Goal: Task Accomplishment & Management: Complete application form

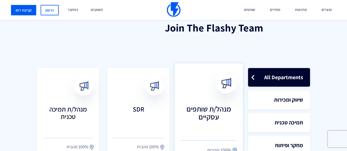
scroll to position [113, 0]
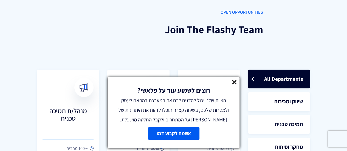
scroll to position [0, 0]
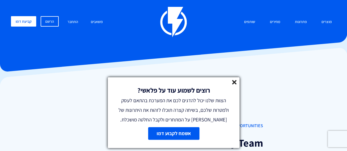
click at [233, 84] on line at bounding box center [234, 82] width 4 height 4
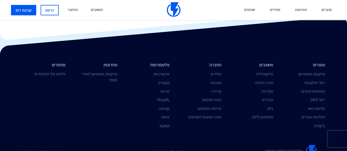
scroll to position [630, 0]
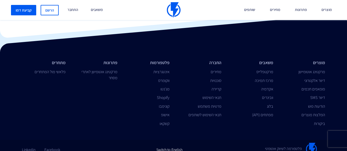
click at [169, 143] on link "Switch to English" at bounding box center [169, 148] width 26 height 10
click at [175, 143] on link "Switch to English" at bounding box center [169, 148] width 26 height 10
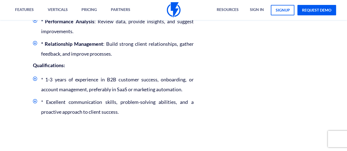
scroll to position [322, 0]
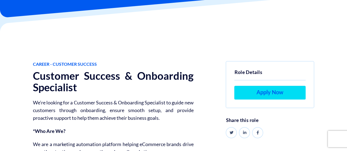
click at [256, 92] on link "Apply Now" at bounding box center [269, 93] width 71 height 14
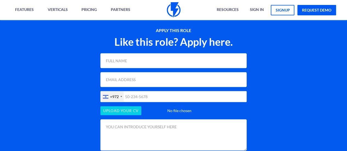
scroll to position [468, 0]
click at [135, 61] on input "text" at bounding box center [173, 60] width 146 height 15
type input "[PERSON_NAME]"
type input "[EMAIL_ADDRESS][DOMAIN_NAME]"
type input "0525454933"
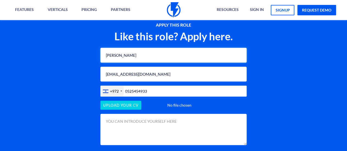
scroll to position [473, 0]
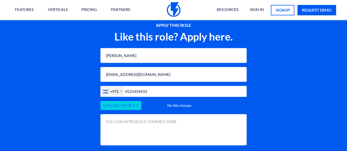
click at [128, 105] on input "file" at bounding box center [173, 105] width 146 height 9
type input "C:\fakepath\Shai Zuntz CV - CSM.pdf"
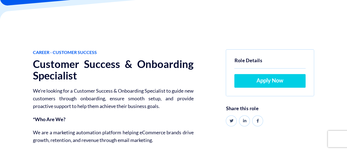
scroll to position [67, 0]
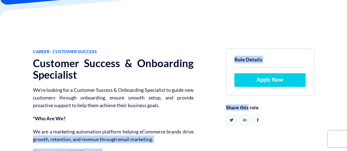
drag, startPoint x: 232, startPoint y: 105, endPoint x: 196, endPoint y: 128, distance: 43.2
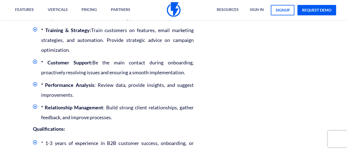
click at [200, 97] on div "Career - Customer Success Customer Success & Onboarding Specialist We’re lookin…" at bounding box center [173, 22] width 355 height 385
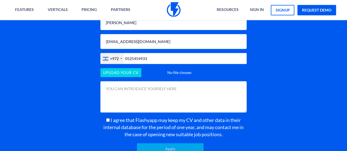
scroll to position [511, 0]
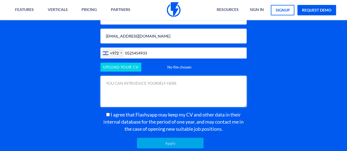
click at [167, 96] on textarea at bounding box center [173, 91] width 146 height 31
paste textarea "literatureI am seeking my next professional opportunity as Customer Success Man…"
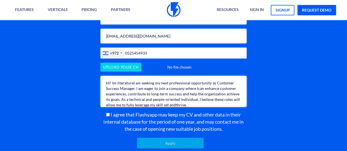
scroll to position [0, 0]
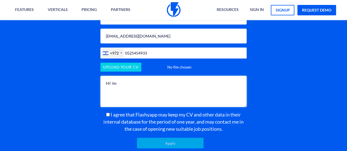
paste textarea "literatureI am seeking my next professional opportunity as Customer Success Man…"
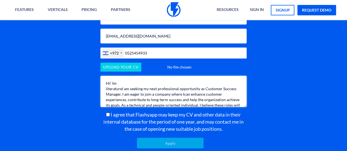
scroll to position [6, 0]
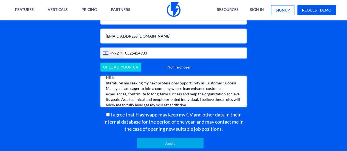
click at [109, 82] on textarea "Hi! Im literatureI am seeking my next professional opportunity as Customer Succ…" at bounding box center [173, 91] width 146 height 31
click at [181, 87] on textarea "Hi! Im am seeking my next professional opportunity as Customer Success Manager.…" at bounding box center [173, 91] width 146 height 31
click at [169, 80] on textarea "Hi! Im am seeking my next professional opportunity as Customer Success Manager.…" at bounding box center [173, 91] width 146 height 31
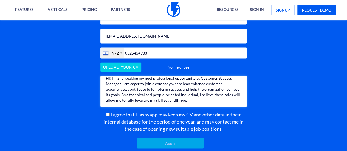
scroll to position [0, 0]
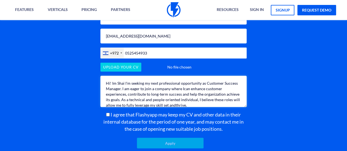
click at [182, 90] on textarea "Hi! Im Shai I'm seeking my next professional opportunity as Customer Success Ma…" at bounding box center [173, 91] width 146 height 31
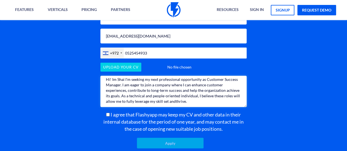
scroll to position [5, 0]
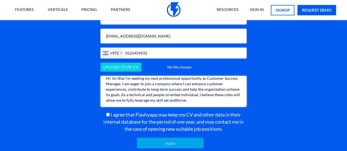
click at [190, 100] on textarea "Hi! Im Shai I'm seeking my next professional opportunity as Customer Success Ma…" at bounding box center [173, 91] width 146 height 31
type textarea "Hi! Im Shai I'm seeking my next professional opportunity as Customer Success Ma…"
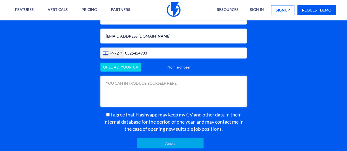
scroll to position [0, 0]
paste textarea "Hi! Im Shai I'm seeking my next professional opportunity as Customer Success Ma…"
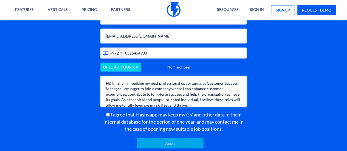
click at [164, 91] on textarea "Hi! Im Shai I'm seeking my next professional opportunity as Customer Success Ma…" at bounding box center [173, 91] width 146 height 31
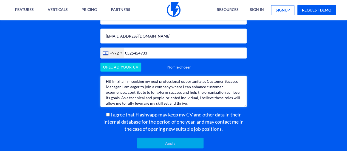
scroll to position [2, 0]
click at [205, 105] on textarea "Hi! Im Shai I'm seeking my next professional opportunity as Customer Success Ma…" at bounding box center [173, 91] width 146 height 31
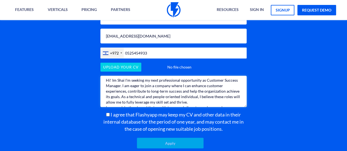
scroll to position [3, 0]
click at [135, 98] on textarea "Hi! Im Shai I'm seeking my next professional opportunity as Customer Success Ma…" at bounding box center [173, 91] width 146 height 31
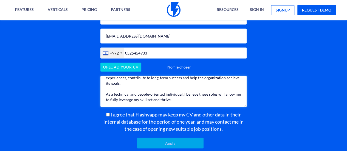
scroll to position [27, 0]
paste textarea "I can work both solo and thrive with teamwork, I'm a team player and"
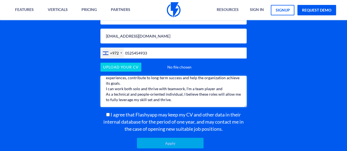
scroll to position [21, 0]
click at [225, 82] on textarea "Hi! Im Shai I'm seeking my next professional opportunity as Customer Success Ma…" at bounding box center [173, 91] width 146 height 31
click at [181, 101] on textarea "Hi! Im Shai I'm seeking my next professional opportunity as Customer Success Ma…" at bounding box center [173, 91] width 146 height 31
click at [179, 96] on textarea "Hi! Im Shai I'm seeking my next professional opportunity as Customer Success Ma…" at bounding box center [173, 91] width 146 height 31
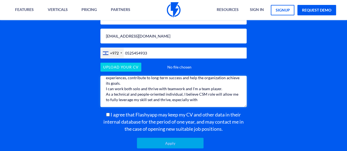
paste textarea "marketing growth platform"
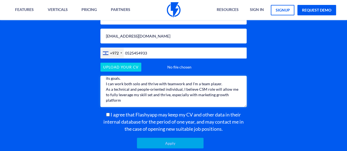
click at [213, 94] on textarea "Hi! Im Shai I'm seeking my next professional opportunity as Customer Success Ma…" at bounding box center [173, 91] width 146 height 31
click at [200, 95] on textarea "Hi! Im Shai I'm seeking my next professional opportunity as Customer Success Ma…" at bounding box center [173, 91] width 146 height 31
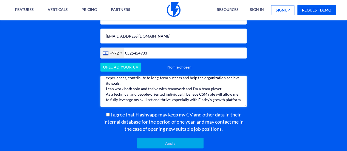
paste textarea "marketing"
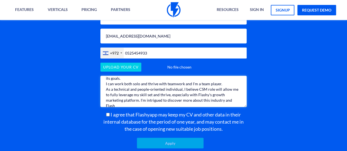
scroll to position [22, 0]
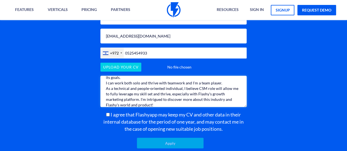
click at [216, 107] on textarea "Hi! Im Shai I'm seeking my next professional opportunity as Customer Success Ma…" at bounding box center [173, 91] width 146 height 31
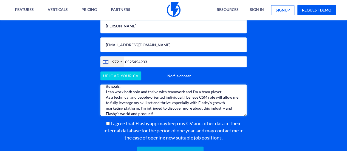
scroll to position [502, 0]
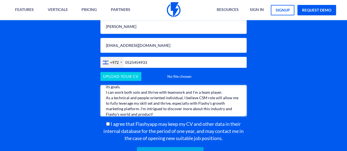
click at [158, 112] on textarea "Hi! Im Shai I'm seeking my next professional opportunity as Customer Success Ma…" at bounding box center [173, 100] width 146 height 31
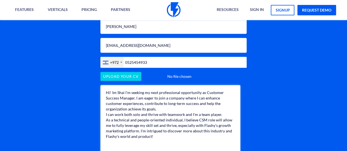
scroll to position [0, 0]
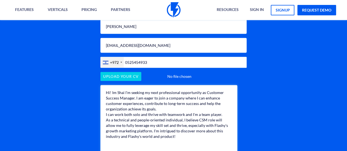
drag, startPoint x: 243, startPoint y: 114, endPoint x: 234, endPoint y: 164, distance: 50.4
click at [234, 151] on html "Features Marketing Automation Convert, Enagage And Retain Your Customers Email …" at bounding box center [173, 43] width 347 height 1090
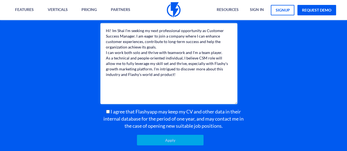
scroll to position [564, 0]
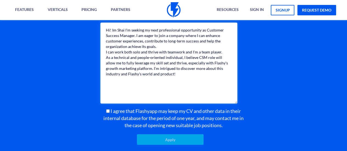
click at [127, 31] on textarea "Hi! Im Shai I'm seeking my next professional opportunity as Customer Success Ma…" at bounding box center [168, 63] width 137 height 81
click at [127, 32] on textarea "Hi! Im Shai I'm seeking my next professional opportunity as Customer Success Ma…" at bounding box center [168, 63] width 137 height 81
click at [194, 42] on textarea "Hi! Im Shai, seeking my next professional opportunity as Customer Success Manag…" at bounding box center [168, 63] width 137 height 81
click at [187, 46] on textarea "Hi! Im Shai, seeking my next professional opportunity as Customer Success Manag…" at bounding box center [168, 63] width 137 height 81
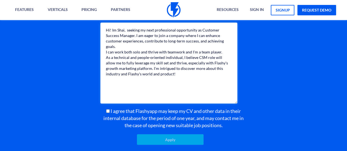
click at [184, 49] on textarea "Hi! Im Shai, seeking my next professional opportunity as Customer Success Manag…" at bounding box center [168, 63] width 137 height 81
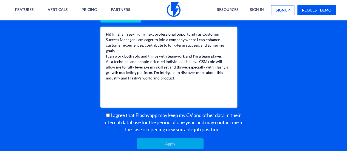
scroll to position [561, 0]
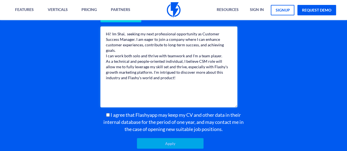
type textarea "Hi! Im Shai, seeking my next professional opportunity as Customer Success Manag…"
click at [108, 114] on span "I agree that Flashyapp may keep my CV and other data in their internal database…" at bounding box center [173, 122] width 140 height 20
click at [108, 114] on input "I agree that Flashyapp may keep my CV and other data in their internal database…" at bounding box center [108, 115] width 4 height 4
checkbox input "true"
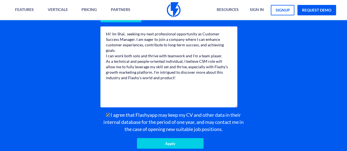
scroll to position [560, 0]
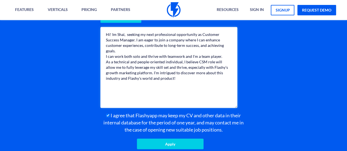
click at [151, 68] on textarea "Hi! Im Shai, seeking my next professional opportunity as Customer Success Manag…" at bounding box center [168, 67] width 137 height 81
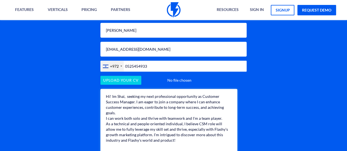
scroll to position [498, 0]
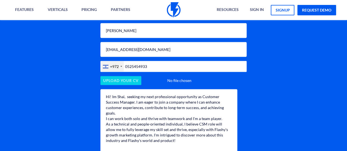
click at [278, 67] on div "APPLY THIS ROLE Like this role? Apply here. Shai Zuntz shayzuz@gmail.com +972 U…" at bounding box center [173, 104] width 363 height 269
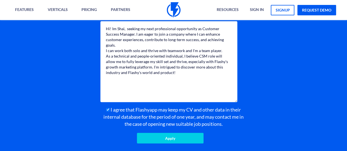
scroll to position [567, 0]
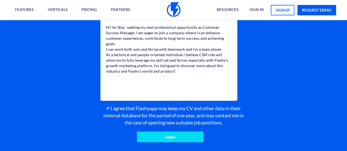
click at [155, 138] on input "Apply" at bounding box center [170, 136] width 66 height 11
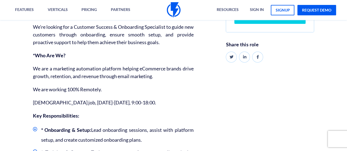
scroll to position [98, 0]
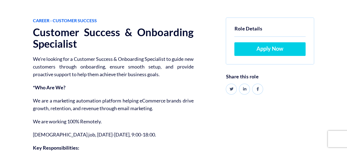
click at [49, 33] on h1 "Customer Success & Onboarding Specialist" at bounding box center [113, 38] width 160 height 23
click at [117, 32] on h1 "Customer Success & Onboarding Specialist" at bounding box center [113, 38] width 160 height 23
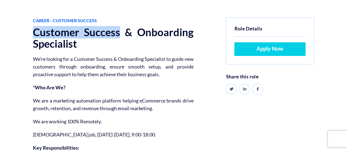
drag, startPoint x: 121, startPoint y: 31, endPoint x: 31, endPoint y: 34, distance: 89.6
copy h1 "Customer Success"
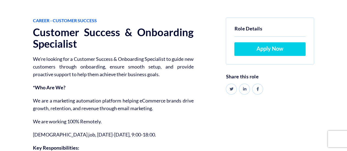
click at [145, 58] on p "We’re looking for a Customer Success & Onboarding Specialist to guide new custo…" at bounding box center [113, 66] width 160 height 23
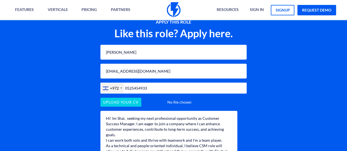
scroll to position [477, 0]
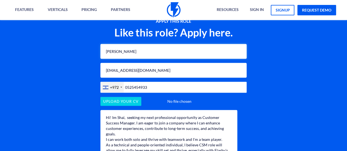
click at [139, 51] on input "[PERSON_NAME]" at bounding box center [173, 51] width 146 height 15
type input "[PERSON_NAME]"
type input "[EMAIL_ADDRESS][DOMAIN_NAME]"
type input "0525454933"
click at [132, 102] on input "file" at bounding box center [173, 101] width 146 height 9
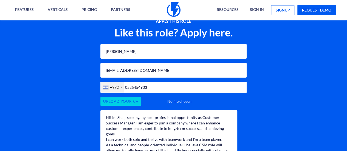
type input "C:\fakepath\Shai Zuntz CV - CSM.pdf"
click at [155, 122] on textarea "Hi! Im Shai, seeking my next professional opportunity as Customer Success Manag…" at bounding box center [168, 150] width 137 height 81
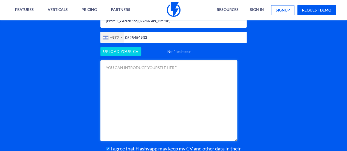
scroll to position [527, 0]
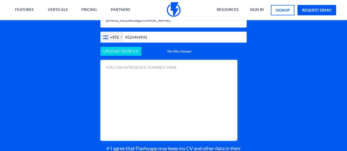
paste textarea "Hi! Im Shai, seeking my next professional opportunity as Customer Success Manag…"
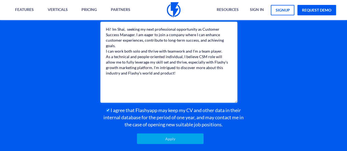
scroll to position [565, 0]
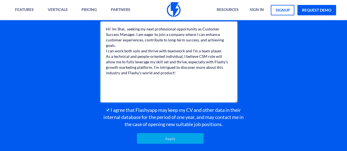
type textarea "Hi! Im Shai, seeking my next professional opportunity as Customer Success Manag…"
click at [125, 119] on span "I agree that Flashyapp may keep my CV and other data in their internal database…" at bounding box center [173, 117] width 140 height 20
click at [110, 112] on input "I agree that Flashyapp may keep my CV and other data in their internal database…" at bounding box center [108, 110] width 4 height 4
checkbox input "true"
click at [169, 140] on input "Apply" at bounding box center [170, 138] width 66 height 11
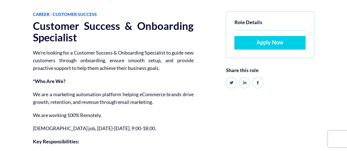
scroll to position [104, 0]
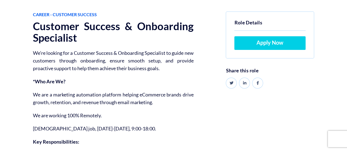
click at [131, 60] on p "We’re looking for a Customer Success & Onboarding Specialist to guide new custo…" at bounding box center [113, 60] width 160 height 23
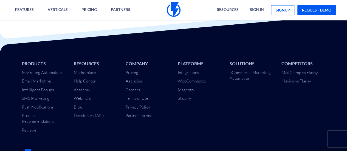
scroll to position [1865, 0]
click at [134, 91] on link "Careers" at bounding box center [132, 89] width 14 height 5
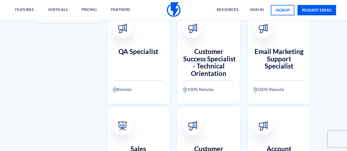
scroll to position [345, 0]
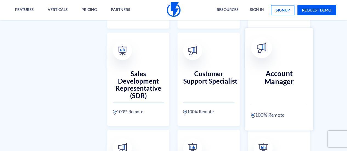
click at [280, 87] on h3 "Account Manager" at bounding box center [278, 81] width 56 height 24
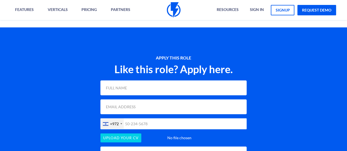
scroll to position [568, 0]
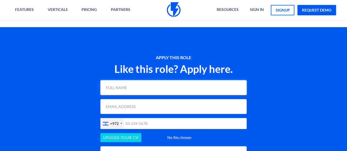
click at [145, 85] on input "text" at bounding box center [173, 87] width 146 height 15
type input "[PERSON_NAME]"
type input "[EMAIL_ADDRESS][DOMAIN_NAME]"
type input "0525454933"
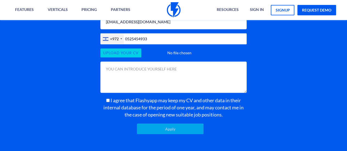
click at [128, 57] on input "file" at bounding box center [173, 52] width 146 height 9
type input "C:\fakepath\Shai Zuntz CV - CSM.pdf"
click at [182, 76] on textarea at bounding box center [173, 77] width 146 height 31
paste textarea "Hi! Im Shai, seeking my next professional opportunity as Customer Success Manag…"
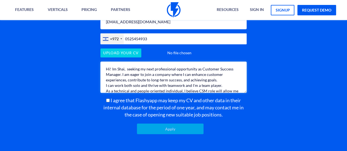
scroll to position [17, 0]
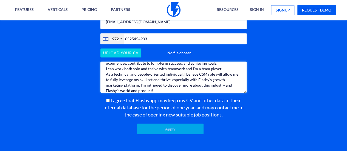
type textarea "Hi! Im Shai, seeking my next professional opportunity as Customer Success Manag…"
click at [106, 102] on input "I agree that Flashyapp may keep my CV and other data in their internal database…" at bounding box center [108, 101] width 4 height 4
checkbox input "true"
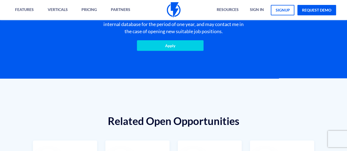
scroll to position [735, 0]
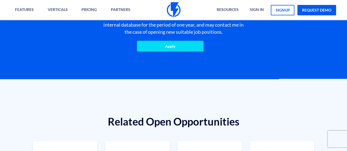
click at [192, 48] on input "Apply" at bounding box center [170, 46] width 66 height 11
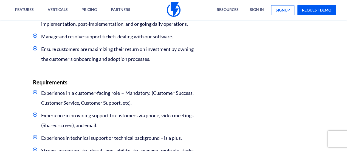
scroll to position [346, 0]
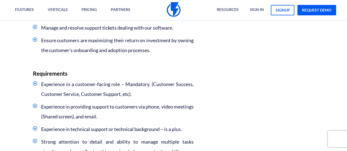
click at [123, 99] on li "Experience in a customer-facing role – Mandatory. (Customer Success, Customer S…" at bounding box center [113, 89] width 160 height 20
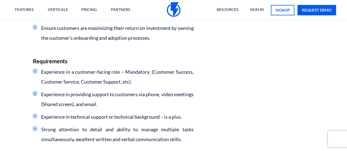
scroll to position [365, 0]
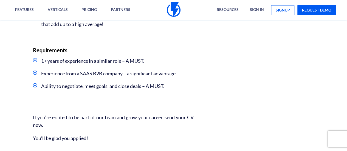
scroll to position [531, 0]
drag, startPoint x: 69, startPoint y: 72, endPoint x: 218, endPoint y: 80, distance: 149.2
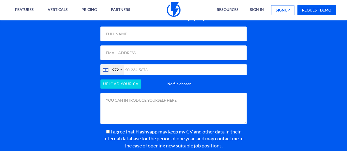
scroll to position [767, 0]
click at [169, 52] on form "+972 [GEOGRAPHIC_DATA] +1 [GEOGRAPHIC_DATA] +44 [GEOGRAPHIC_DATA] (‫[GEOGRAPHIC…" at bounding box center [173, 96] width 146 height 139
click at [167, 41] on input "text" at bounding box center [173, 34] width 146 height 15
type input "[PERSON_NAME]"
type input "[EMAIL_ADDRESS][DOMAIN_NAME]"
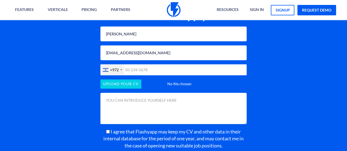
type input "0525454933"
click at [132, 88] on input "file" at bounding box center [173, 83] width 146 height 9
type input "C:\fakepath\[PERSON_NAME] [PERSON_NAME].pdf"
click at [139, 122] on textarea at bounding box center [173, 108] width 146 height 31
paste textarea "Hi! Im Shai, seeking my next professional opportunity as Customer Success Manag…"
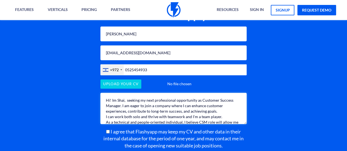
scroll to position [17, 0]
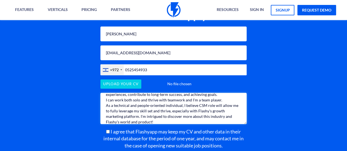
click at [200, 115] on textarea "Hi! Im Shai, seeking my next professional opportunity as Customer Success Manag…" at bounding box center [173, 108] width 146 height 31
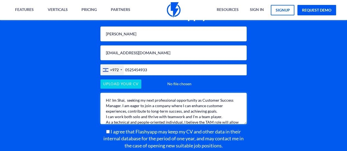
scroll to position [22, 0]
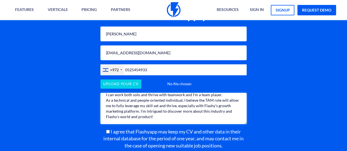
type textarea "Hi! Im Shai, seeking my next professional opportunity as Customer Success Manag…"
click at [107, 144] on label "I agree that Flashyapp may keep my CV and other data in their internal database…" at bounding box center [173, 138] width 146 height 21
click at [107, 133] on input "I agree that Flashyapp may keep my CV and other data in their internal database…" at bounding box center [108, 132] width 4 height 4
checkbox input "true"
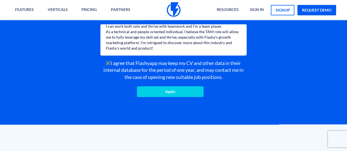
scroll to position [837, 0]
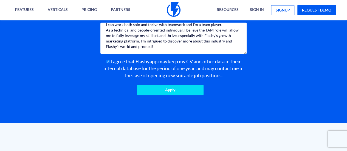
click at [183, 95] on input "Apply" at bounding box center [170, 90] width 66 height 11
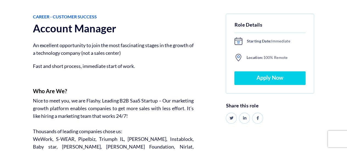
scroll to position [101, 0]
